Goal: Information Seeking & Learning: Learn about a topic

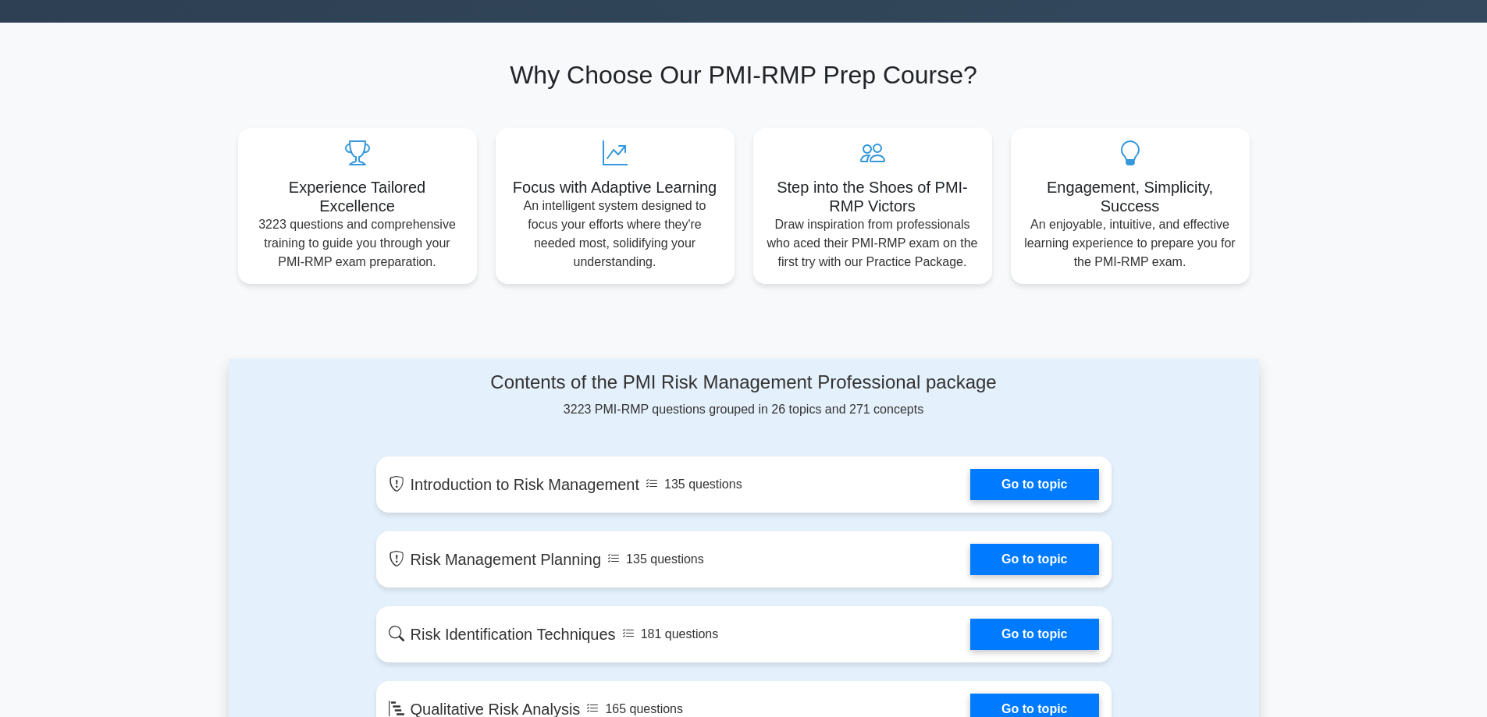
scroll to position [624, 0]
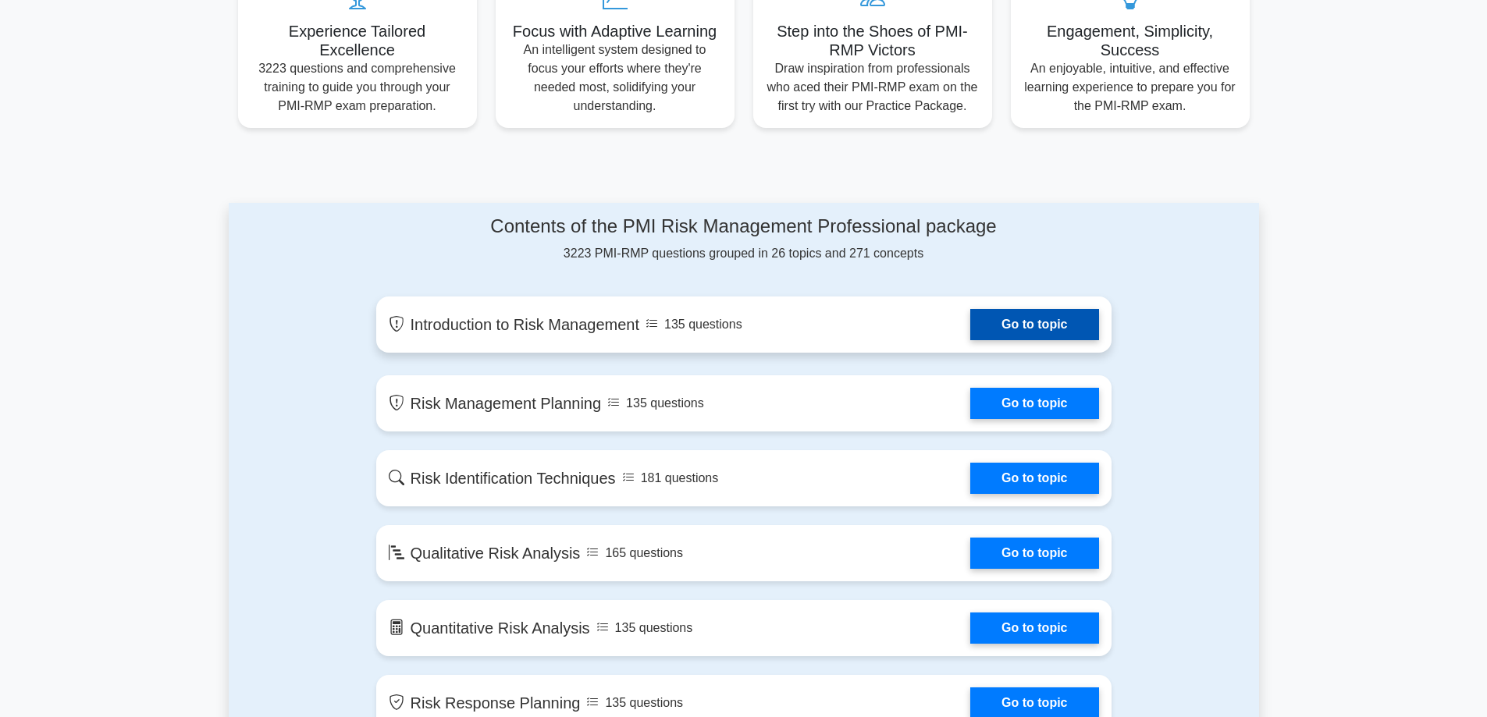
click at [1069, 325] on link "Go to topic" at bounding box center [1034, 324] width 128 height 31
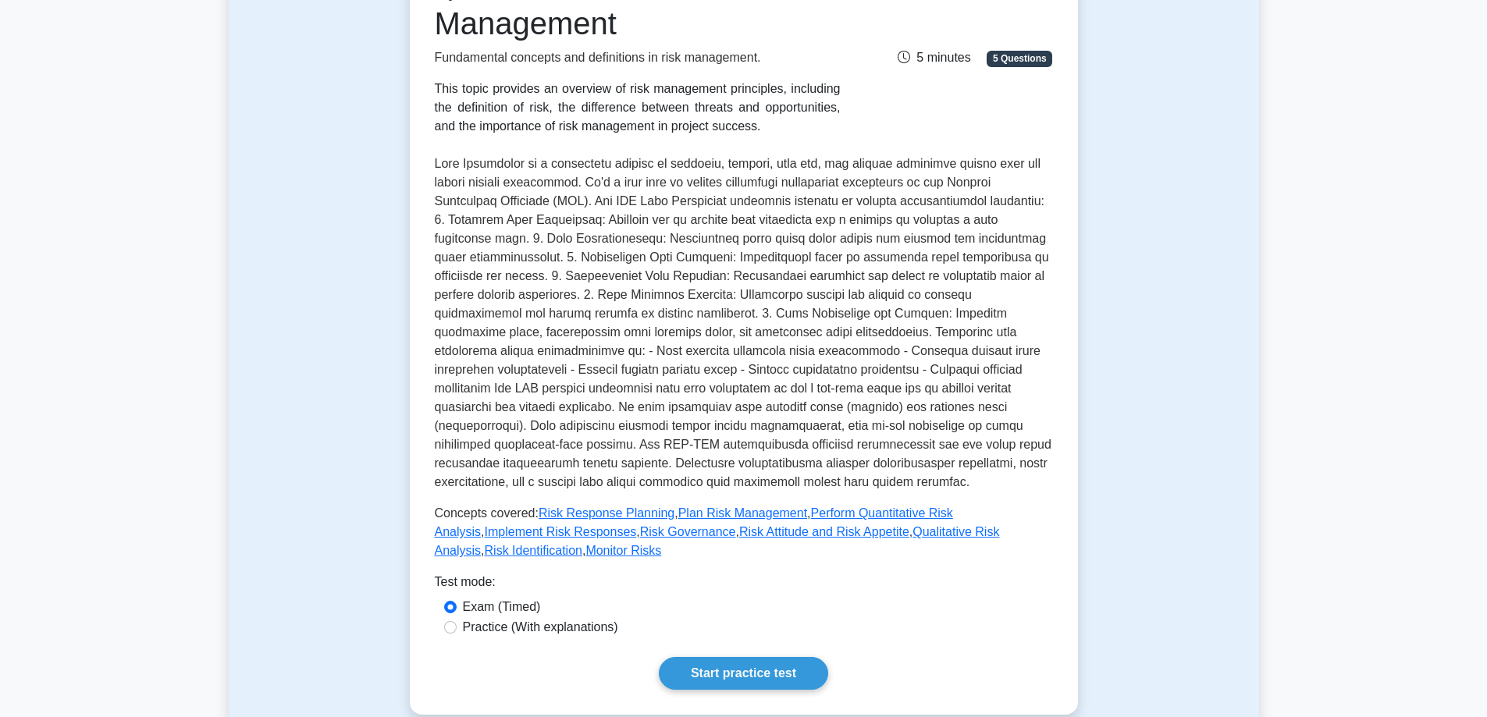
scroll to position [234, 0]
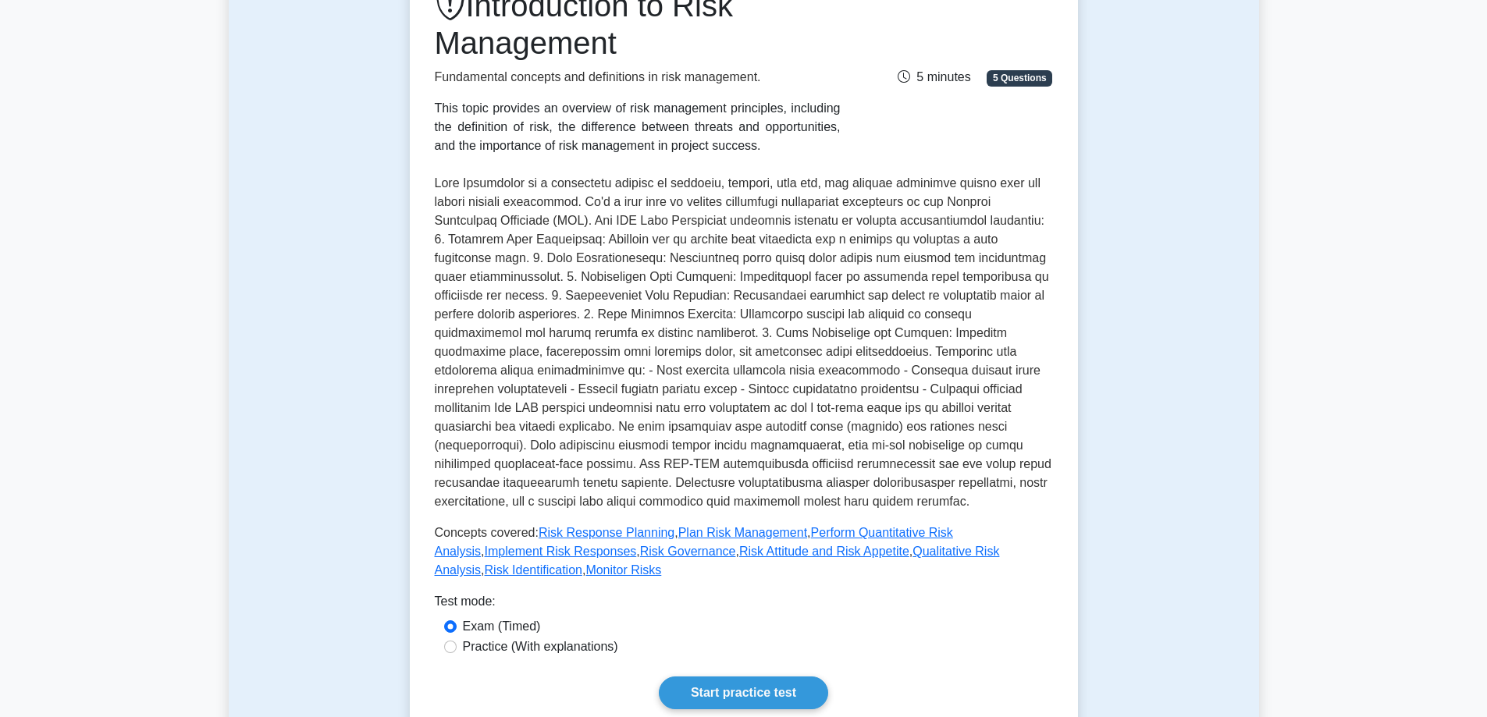
click at [568, 638] on label "Practice (With explanations)" at bounding box center [540, 647] width 155 height 19
click at [457, 641] on input "Practice (With explanations)" at bounding box center [450, 647] width 12 height 12
radio input "true"
click at [741, 677] on link "Start practice test" at bounding box center [743, 693] width 169 height 33
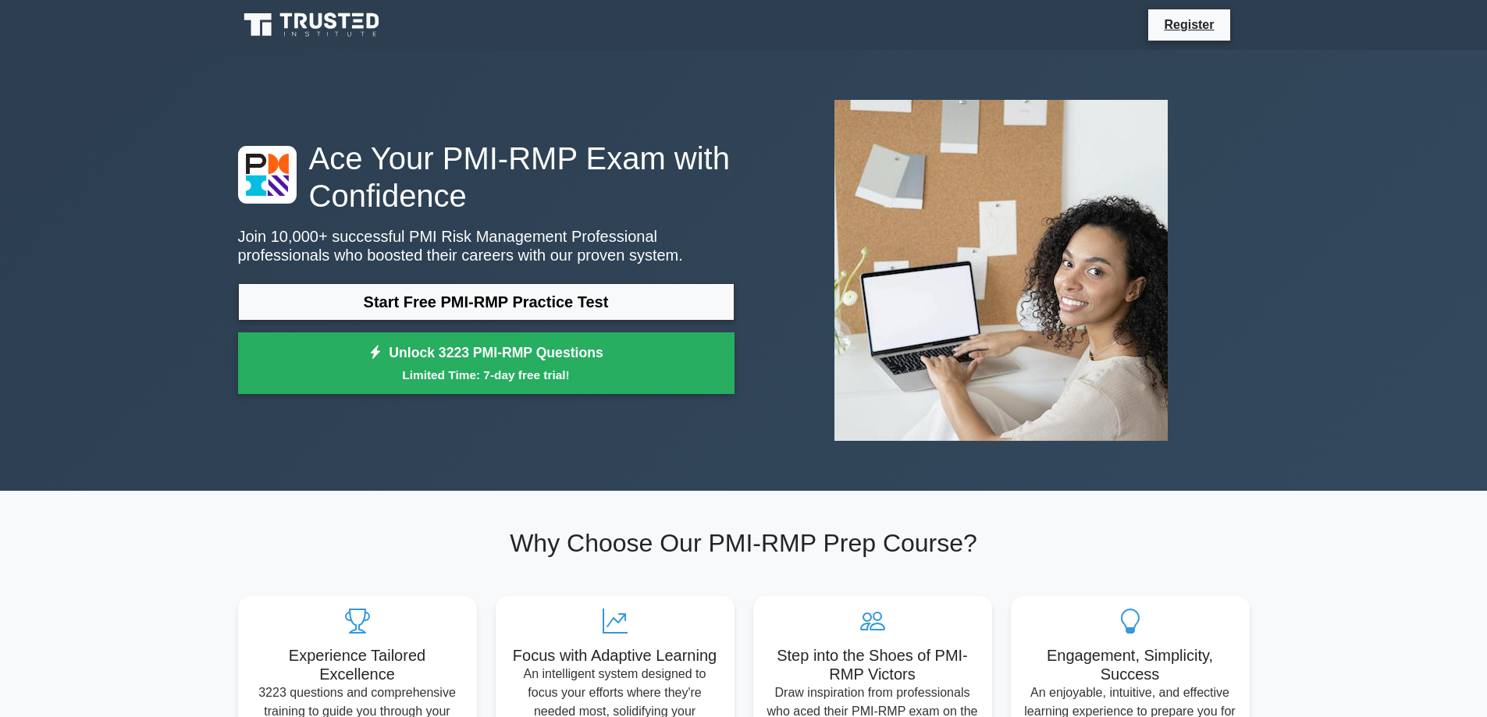
click at [187, 112] on div "Ace Your PMI-RMP Exam with Confidence Join 10,000+ successful PMI Risk Manageme…" at bounding box center [743, 270] width 1487 height 441
